Goal: Task Accomplishment & Management: Use online tool/utility

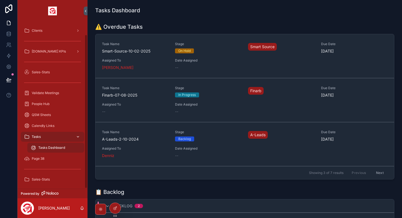
scroll to position [14, 0]
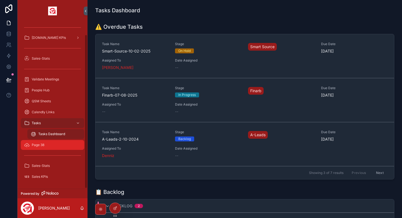
click at [48, 145] on div "Page 38" at bounding box center [52, 145] width 57 height 9
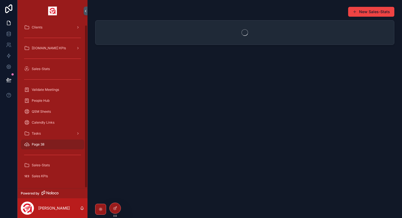
scroll to position [3, 0]
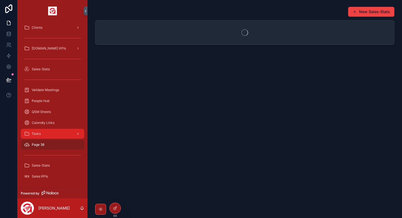
click at [45, 133] on div "Tasks" at bounding box center [52, 133] width 57 height 9
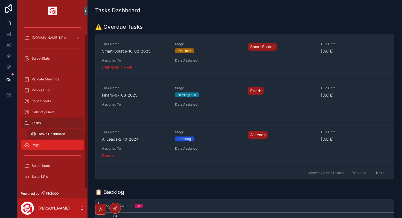
click at [54, 149] on div "Page 38" at bounding box center [52, 145] width 57 height 9
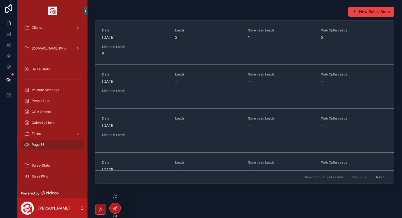
click at [113, 209] on icon at bounding box center [115, 208] width 4 height 4
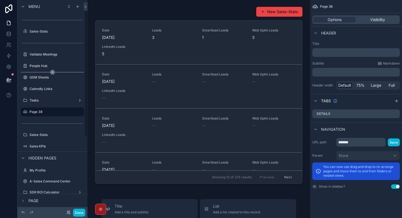
scroll to position [0, 0]
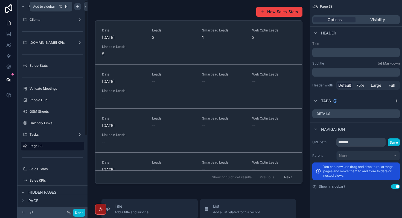
click at [76, 8] on icon "scrollable content" at bounding box center [77, 6] width 4 height 4
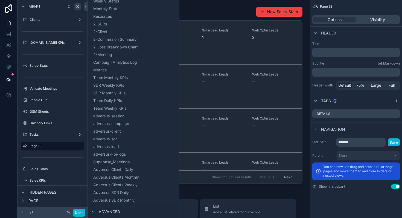
scroll to position [266, 0]
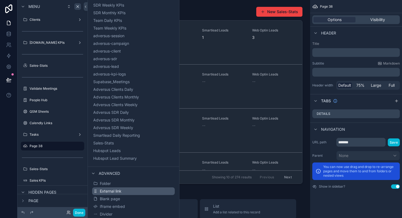
click at [123, 194] on button "External link" at bounding box center [133, 191] width 83 height 8
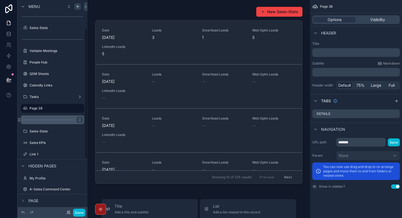
scroll to position [45, 0]
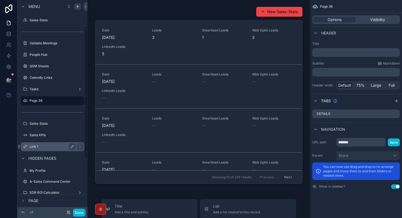
click at [46, 147] on label "Link 1" at bounding box center [52, 146] width 44 height 4
click at [83, 145] on link "Link 1" at bounding box center [52, 146] width 63 height 9
click at [80, 148] on icon "scrollable content" at bounding box center [80, 148] width 0 height 0
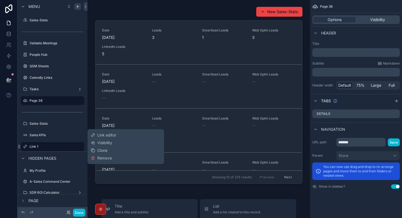
click at [112, 160] on div "Link editor Visibility Clone Remove" at bounding box center [126, 146] width 70 height 31
click at [103, 159] on span "Remove" at bounding box center [104, 157] width 14 height 5
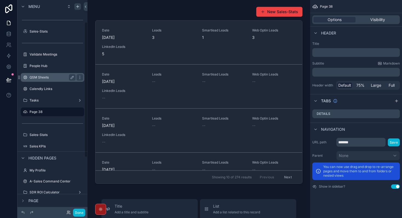
scroll to position [0, 0]
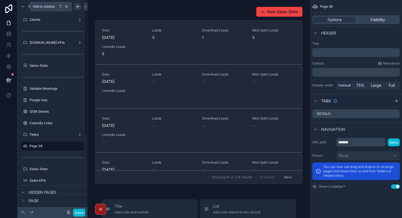
click at [77, 8] on icon "scrollable content" at bounding box center [77, 6] width 4 height 4
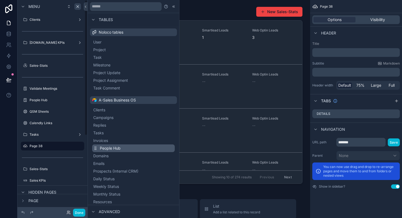
scroll to position [266, 0]
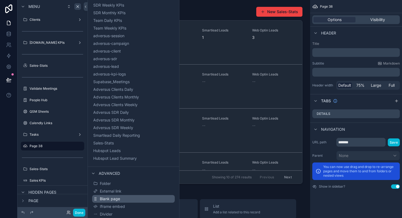
click at [125, 198] on button "Blank page" at bounding box center [133, 199] width 83 height 8
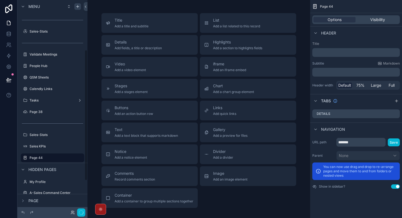
scroll to position [80, 0]
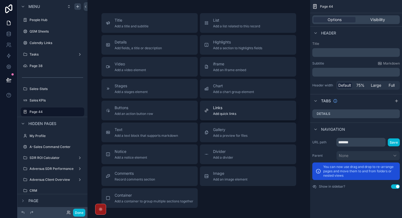
click at [227, 109] on span "Links" at bounding box center [224, 107] width 23 height 5
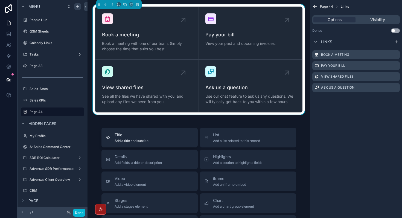
click at [155, 138] on div "Title Add a title and subtitle" at bounding box center [150, 137] width 88 height 11
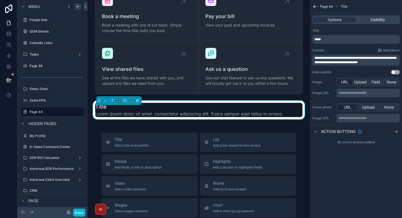
scroll to position [19, 0]
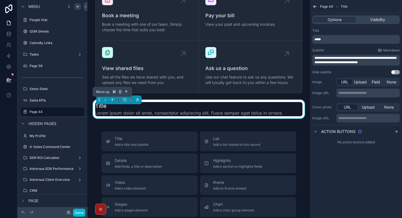
click at [113, 100] on icon "scrollable content" at bounding box center [112, 100] width 4 height 4
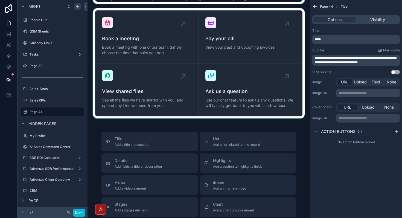
scroll to position [0, 0]
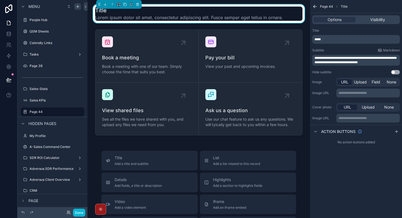
click at [126, 14] on span "Lorem ipsum dolor sit amet, consectetur adipiscing elit. Fusce semper eget tell…" at bounding box center [189, 17] width 188 height 7
click at [127, 17] on span "Lorem ipsum dolor sit amet, consectetur adipiscing elit. Fusce semper eget tell…" at bounding box center [189, 17] width 188 height 7
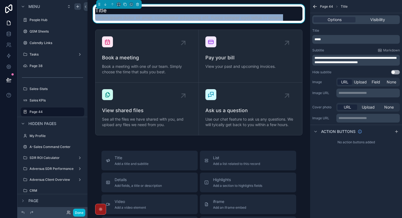
click at [127, 17] on span "Lorem ipsum dolor sit amet, consectetur adipiscing elit. Fusce semper eget tell…" at bounding box center [189, 17] width 188 height 7
click at [342, 64] on span "**********" at bounding box center [355, 60] width 82 height 8
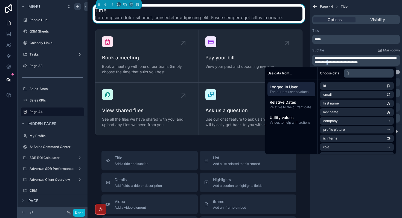
click at [342, 64] on span "**********" at bounding box center [355, 60] width 82 height 8
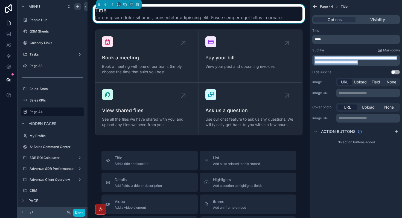
click at [342, 64] on span "**********" at bounding box center [355, 60] width 82 height 8
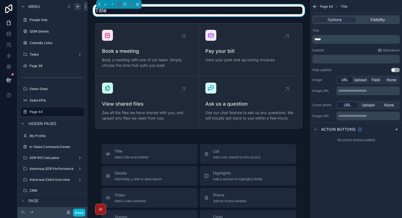
click at [325, 38] on p "*****" at bounding box center [356, 39] width 84 height 4
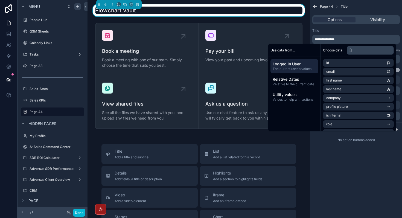
click at [346, 192] on div "**********" at bounding box center [356, 109] width 92 height 218
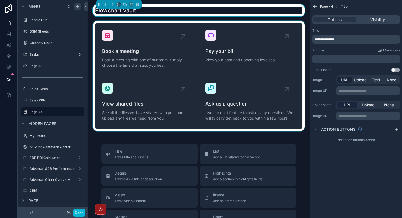
click at [189, 61] on div "scrollable content" at bounding box center [199, 76] width 214 height 110
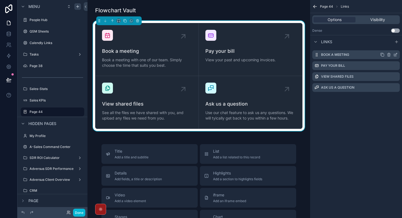
click at [396, 54] on icon "scrollable content" at bounding box center [395, 55] width 4 height 4
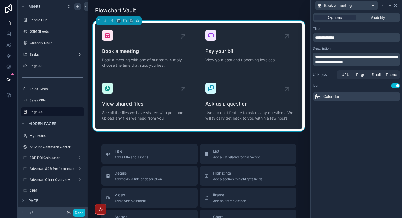
click at [396, 5] on icon at bounding box center [395, 5] width 4 height 4
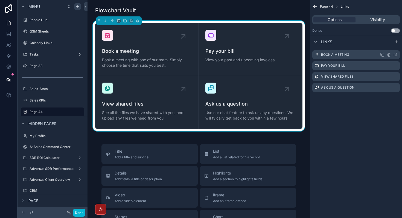
click at [394, 54] on icon "scrollable content" at bounding box center [395, 55] width 4 height 4
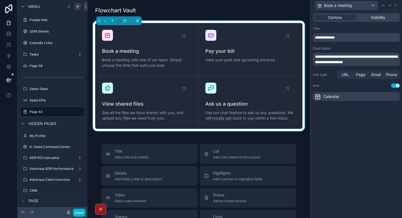
click at [386, 97] on div "Calendar" at bounding box center [356, 96] width 87 height 9
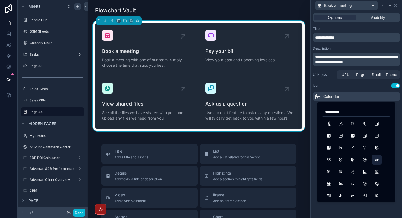
type input "**********"
click at [376, 161] on button "BrandInertia" at bounding box center [377, 160] width 10 height 10
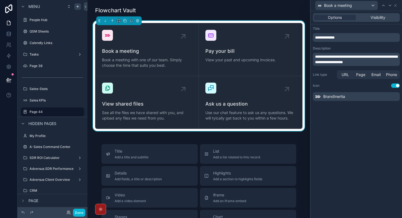
click at [335, 38] on span "**********" at bounding box center [325, 38] width 20 height 4
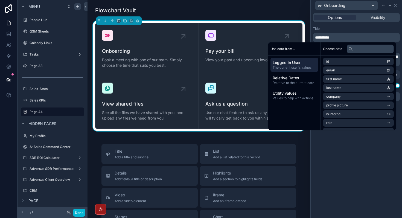
click at [360, 159] on div "**********" at bounding box center [356, 114] width 91 height 207
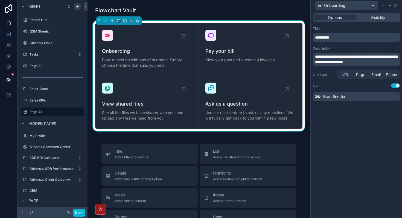
click at [344, 62] on span "**********" at bounding box center [356, 59] width 82 height 9
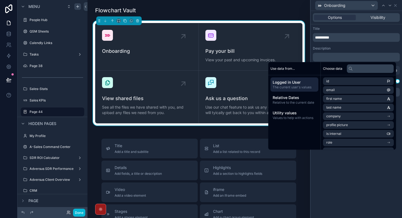
click at [357, 178] on div "**********" at bounding box center [356, 114] width 91 height 207
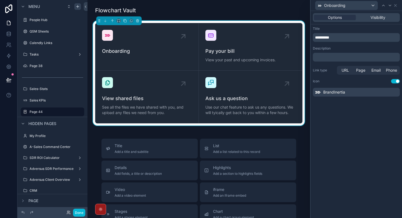
click at [398, 5] on div "Onboarding" at bounding box center [356, 5] width 87 height 11
click at [395, 6] on icon at bounding box center [395, 5] width 4 height 4
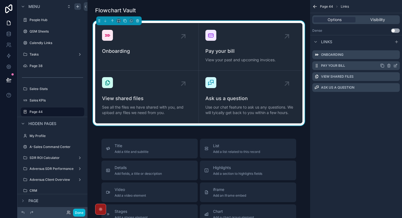
click at [396, 65] on icon "scrollable content" at bounding box center [395, 65] width 4 height 4
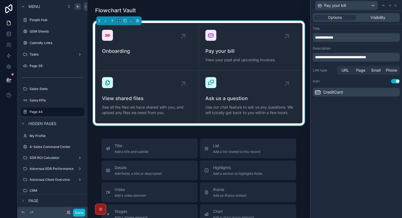
click at [340, 37] on p "**********" at bounding box center [357, 37] width 84 height 5
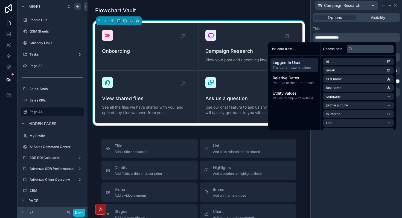
click at [340, 170] on div "**********" at bounding box center [356, 114] width 91 height 207
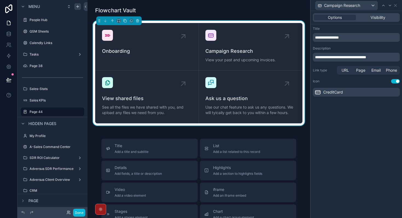
click at [366, 57] on span "**********" at bounding box center [340, 57] width 51 height 4
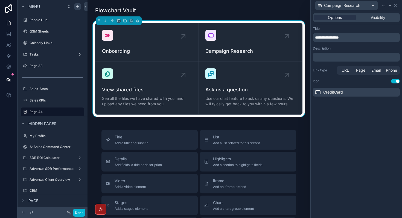
click at [378, 199] on div "**********" at bounding box center [356, 114] width 91 height 207
drag, startPoint x: 396, startPoint y: 81, endPoint x: 394, endPoint y: 139, distance: 58.6
click at [394, 139] on div "**********" at bounding box center [356, 114] width 91 height 207
click at [385, 96] on div "CreditCard" at bounding box center [356, 92] width 87 height 9
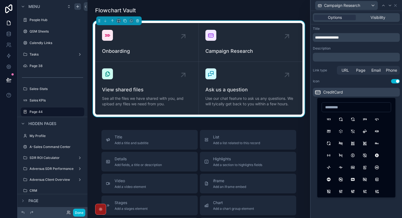
click at [355, 110] on input at bounding box center [356, 107] width 69 height 8
type input "********"
click at [365, 132] on button "FolderSearch" at bounding box center [365, 131] width 10 height 10
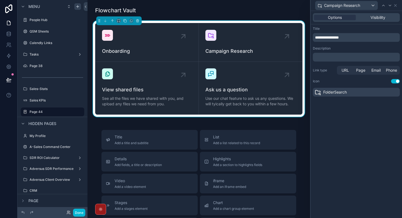
click at [354, 150] on div "**********" at bounding box center [356, 114] width 91 height 207
click at [396, 5] on icon at bounding box center [395, 5] width 4 height 4
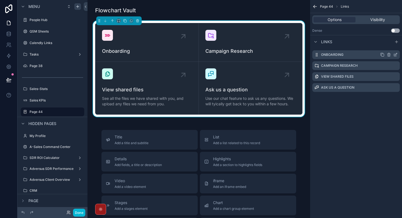
click at [399, 54] on div "Onboarding" at bounding box center [356, 54] width 88 height 9
click at [397, 54] on icon "scrollable content" at bounding box center [395, 55] width 4 height 4
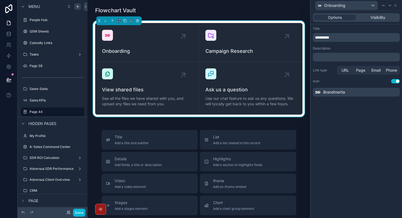
click at [378, 13] on div "Options Visibility" at bounding box center [356, 17] width 91 height 13
click at [378, 17] on span "Visibility" at bounding box center [378, 17] width 15 height 5
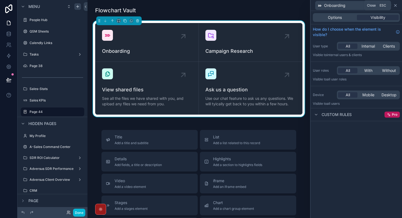
click at [395, 7] on icon at bounding box center [395, 5] width 4 height 4
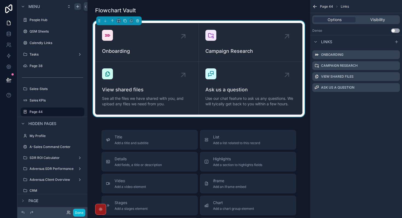
click at [400, 31] on div "Dense Use setting" at bounding box center [356, 30] width 92 height 9
click at [395, 31] on button "Use setting" at bounding box center [395, 30] width 9 height 4
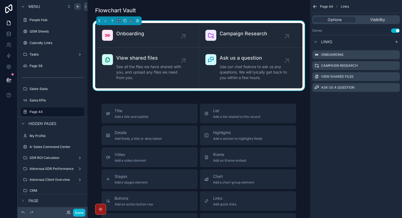
click at [396, 31] on button "Use setting" at bounding box center [395, 30] width 9 height 4
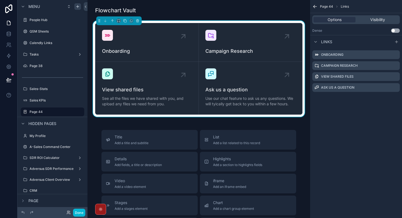
click at [396, 31] on button "Use setting" at bounding box center [395, 30] width 9 height 4
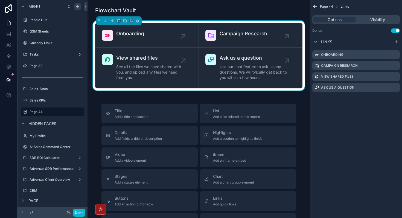
click at [396, 31] on button "Use setting" at bounding box center [395, 30] width 9 height 4
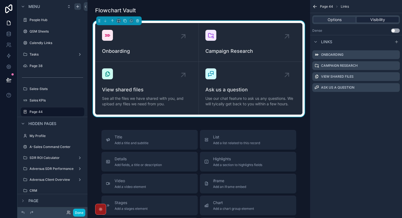
click at [380, 21] on span "Visibility" at bounding box center [377, 19] width 15 height 5
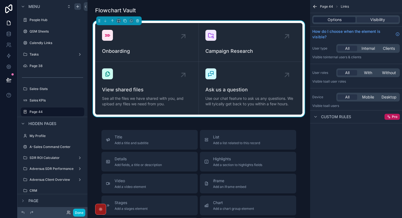
click at [336, 19] on span "Options" at bounding box center [335, 19] width 14 height 5
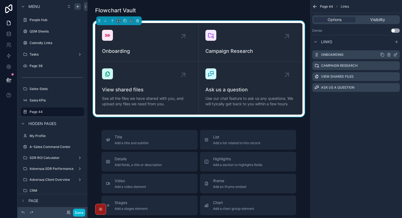
click at [396, 55] on icon "scrollable content" at bounding box center [395, 55] width 4 height 4
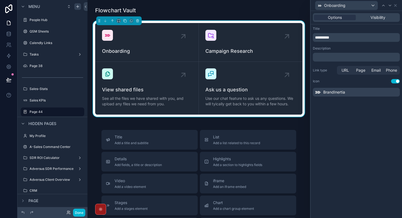
click at [372, 60] on div "﻿" at bounding box center [356, 57] width 87 height 9
click at [346, 72] on span "URL" at bounding box center [345, 70] width 7 height 5
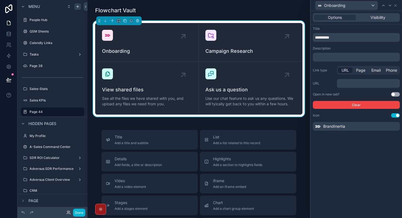
click at [353, 84] on p "﻿" at bounding box center [369, 83] width 60 height 5
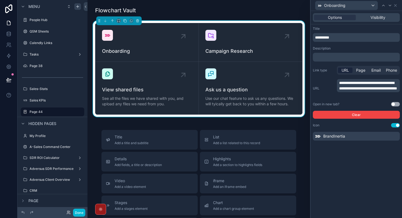
click at [373, 211] on div "**********" at bounding box center [356, 114] width 91 height 207
click at [396, 6] on icon at bounding box center [395, 5] width 2 height 2
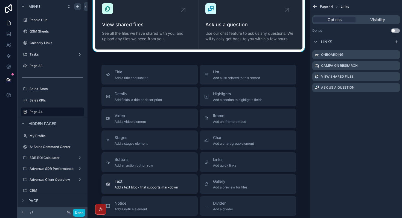
scroll to position [67, 0]
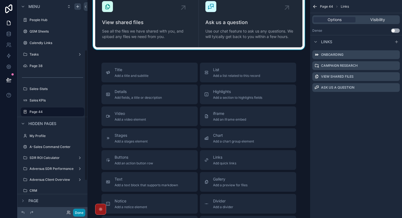
click at [81, 212] on button "Done" at bounding box center [79, 213] width 12 height 8
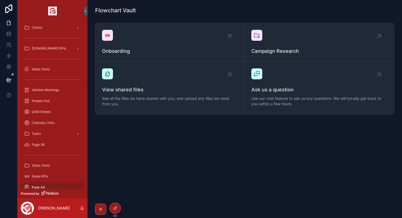
scroll to position [0, 0]
click at [228, 38] on div "Onboarding" at bounding box center [170, 42] width 136 height 25
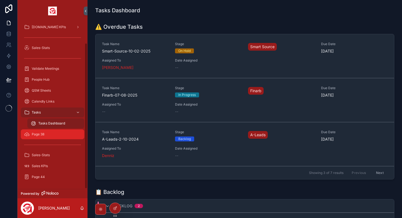
click at [51, 137] on div "Page 38" at bounding box center [52, 134] width 57 height 9
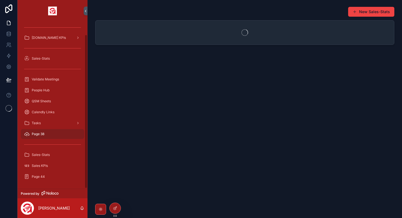
scroll to position [14, 0]
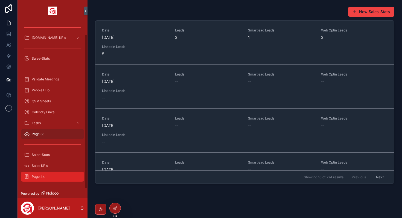
click at [48, 176] on div "Page 44" at bounding box center [52, 176] width 57 height 9
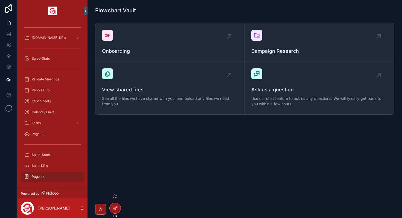
click at [118, 213] on div at bounding box center [114, 210] width 11 height 15
click at [117, 211] on div at bounding box center [115, 208] width 11 height 10
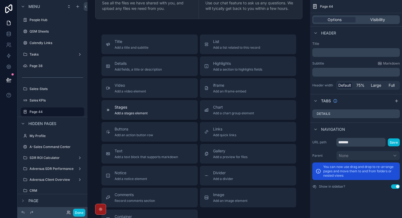
scroll to position [99, 0]
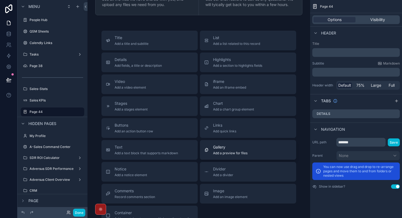
click at [231, 155] on span "Add a preview for files" at bounding box center [230, 153] width 34 height 4
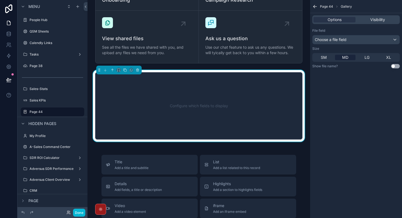
scroll to position [48, 0]
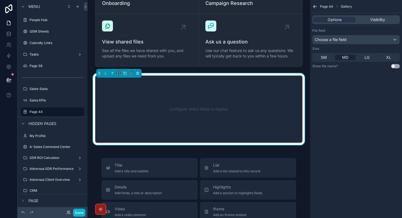
click at [203, 122] on div "Configure which fields to display" at bounding box center [198, 109] width 189 height 49
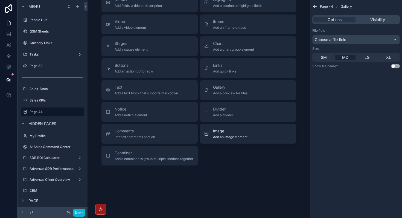
click at [247, 136] on span "Add an image element" at bounding box center [230, 137] width 34 height 4
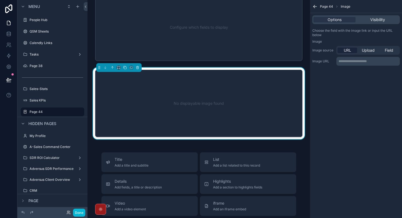
scroll to position [124, 0]
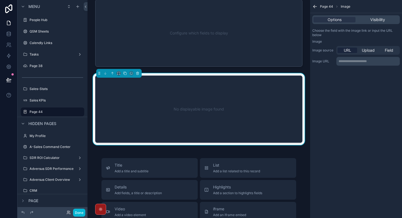
click at [354, 62] on p "**********" at bounding box center [369, 61] width 60 height 4
click at [371, 52] on span "Upload" at bounding box center [368, 50] width 13 height 5
click at [316, 74] on div "scrollable content" at bounding box center [323, 70] width 22 height 22
type input "**********"
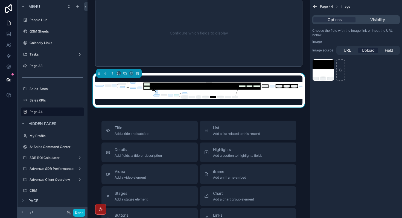
click at [247, 91] on img "scrollable content" at bounding box center [198, 90] width 207 height 17
click at [213, 91] on img "scrollable content" at bounding box center [198, 90] width 207 height 17
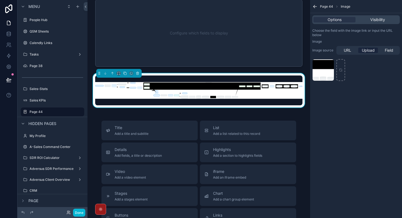
click at [327, 127] on div "Page 44 Image Options Visibility Choose the field with the image link or input …" at bounding box center [356, 109] width 92 height 218
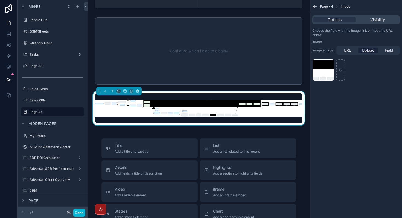
scroll to position [110, 0]
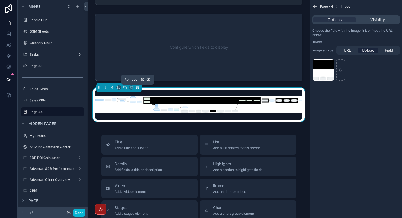
click at [138, 87] on icon "scrollable content" at bounding box center [138, 88] width 4 height 4
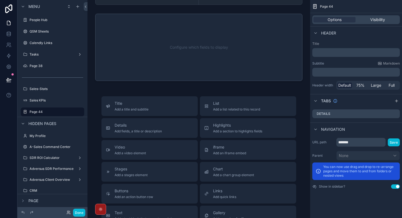
scroll to position [0, 0]
